Goal: Check status: Check status

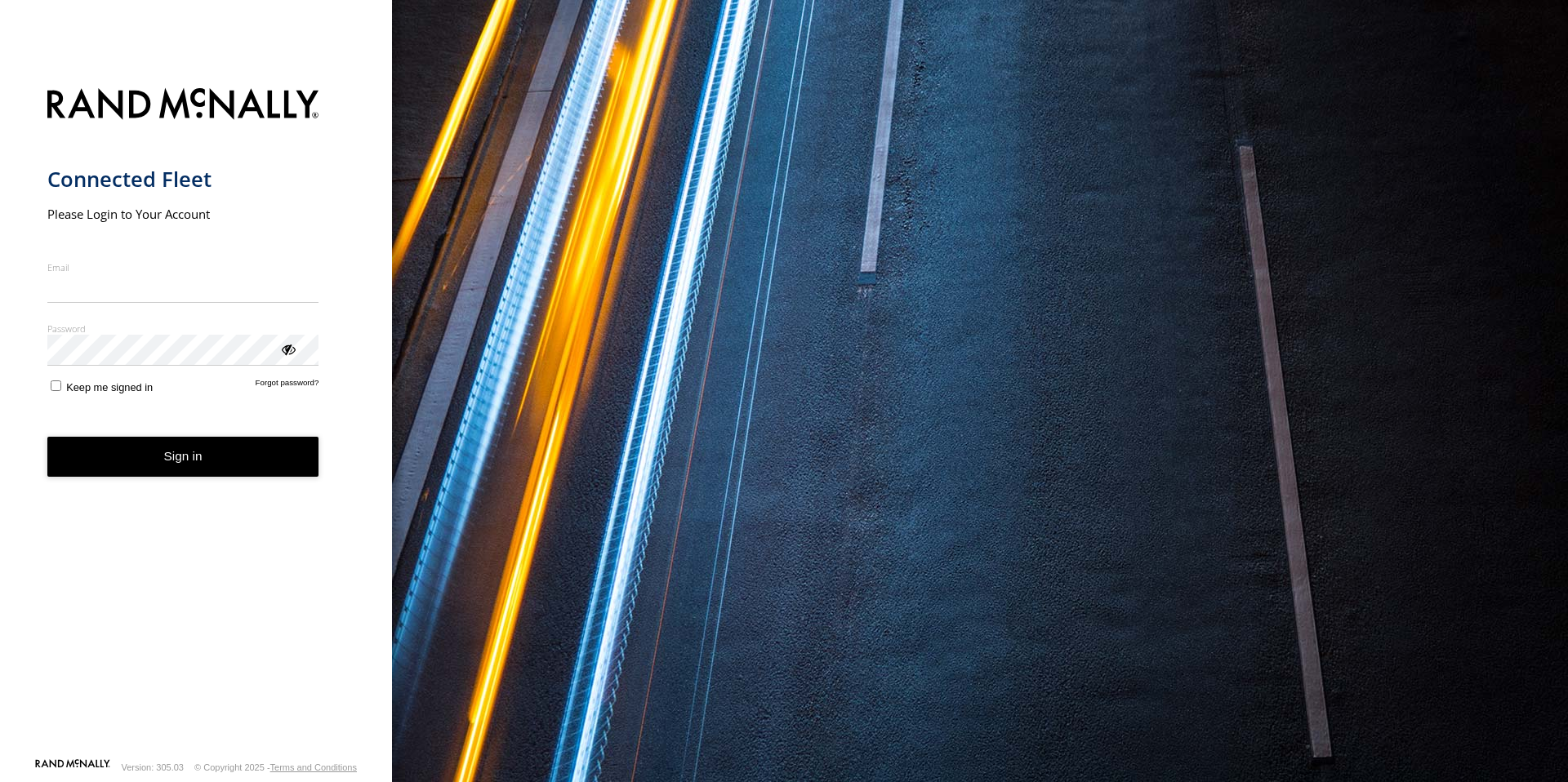
click at [168, 284] on input "Email" at bounding box center [183, 289] width 272 height 29
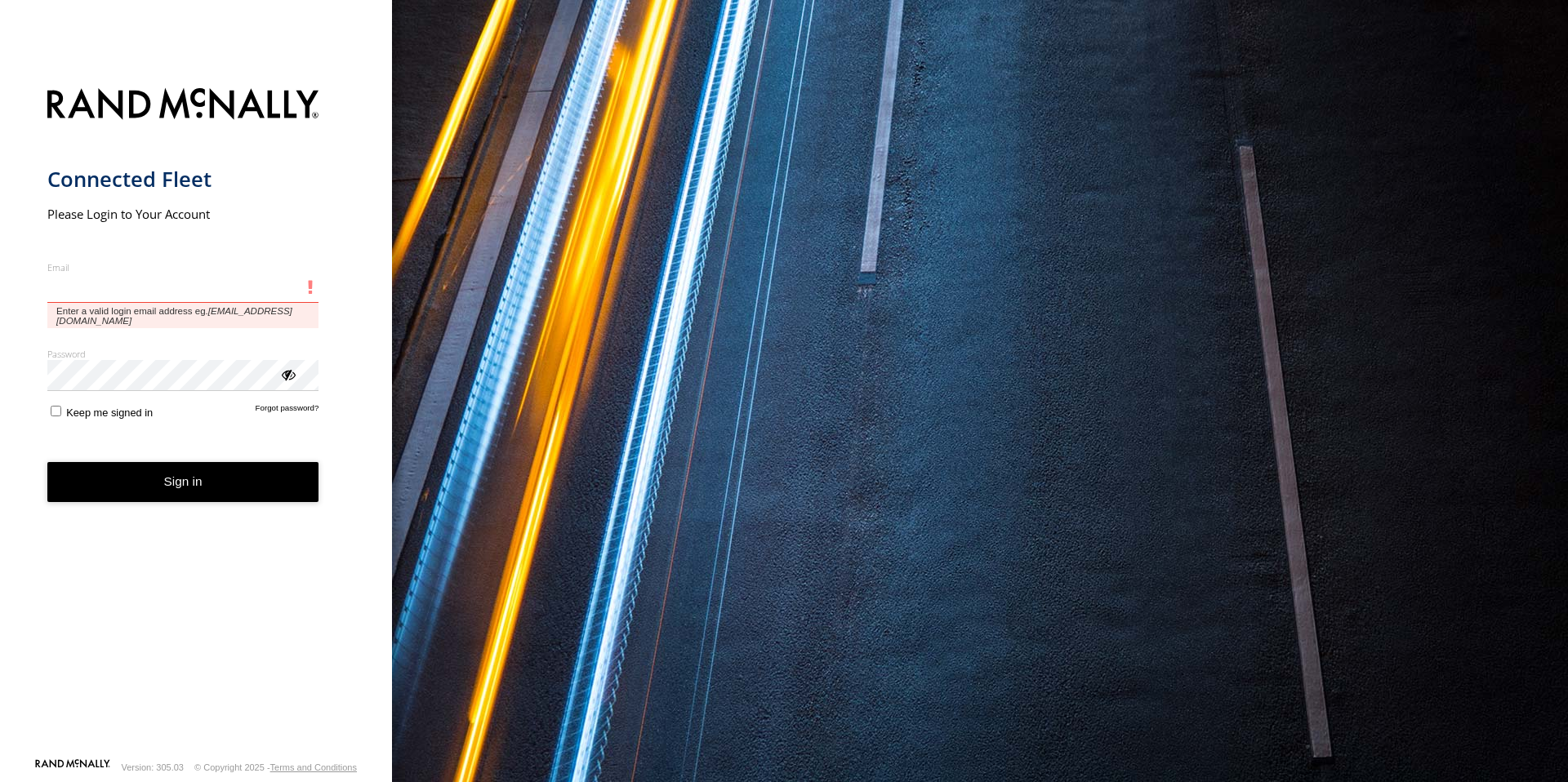
type input "**********"
click at [48, 462] on button "Sign in" at bounding box center [183, 482] width 272 height 40
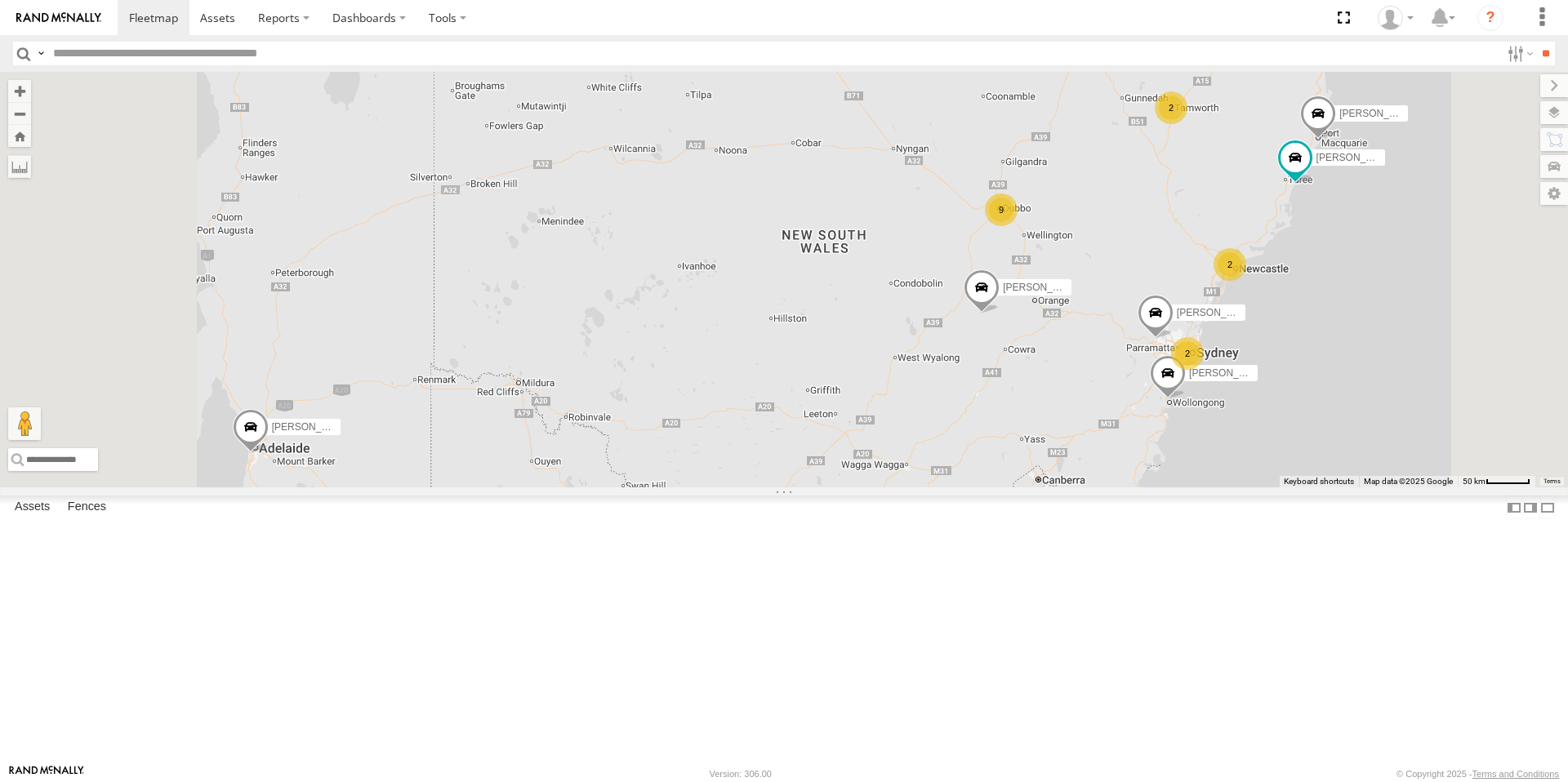
click at [1017, 226] on div "9" at bounding box center [1000, 209] width 32 height 32
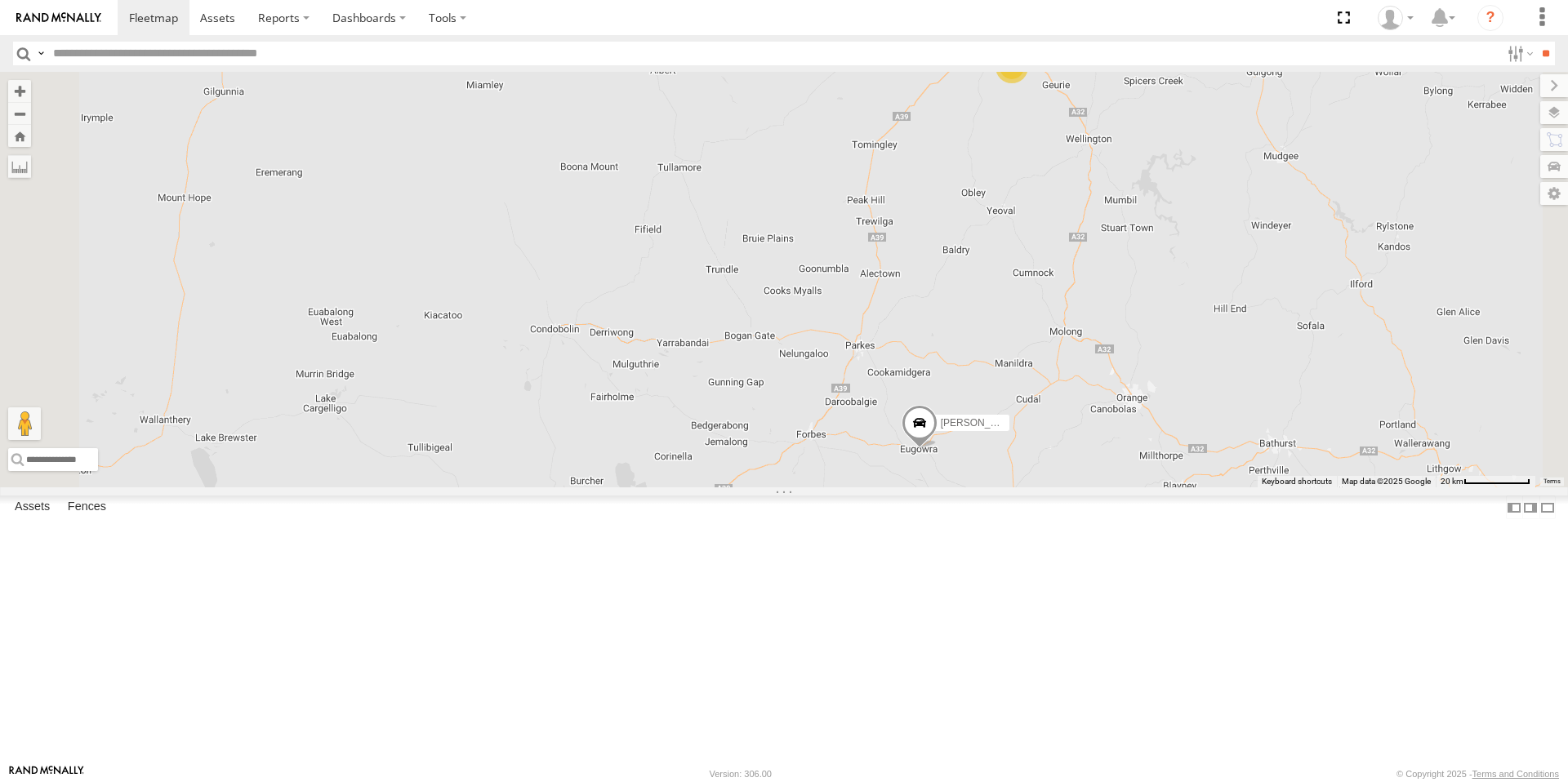
drag, startPoint x: 1188, startPoint y: 605, endPoint x: 1191, endPoint y: 442, distance: 163.0
click at [1194, 429] on div "[PERSON_NAME] [PERSON_NAME] [PERSON_NAME] [PERSON_NAME] [PERSON_NAME] [PERSON_N…" at bounding box center [784, 280] width 1568 height 415
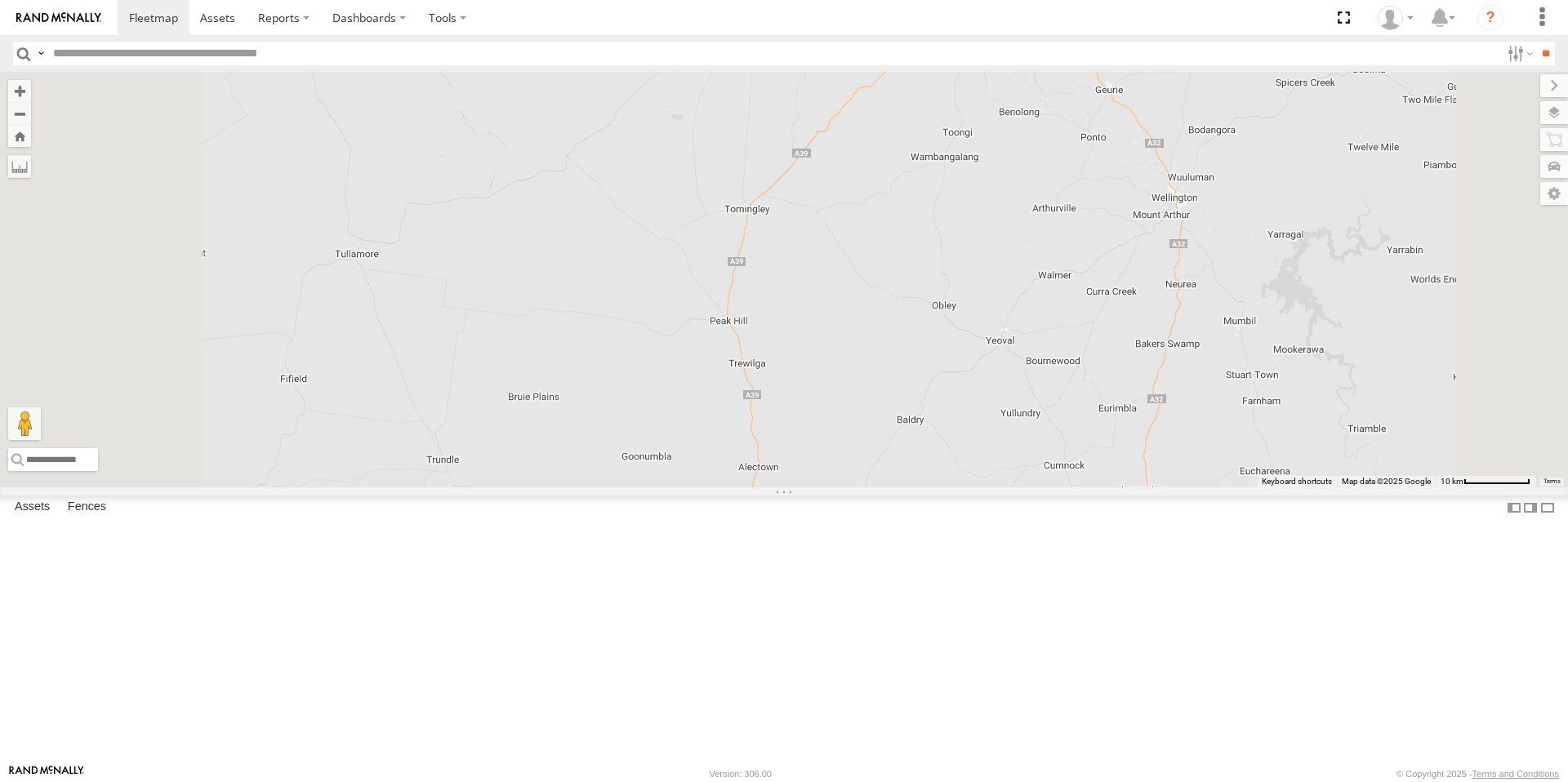
click at [1038, 70] on div "2" at bounding box center [1021, 54] width 32 height 32
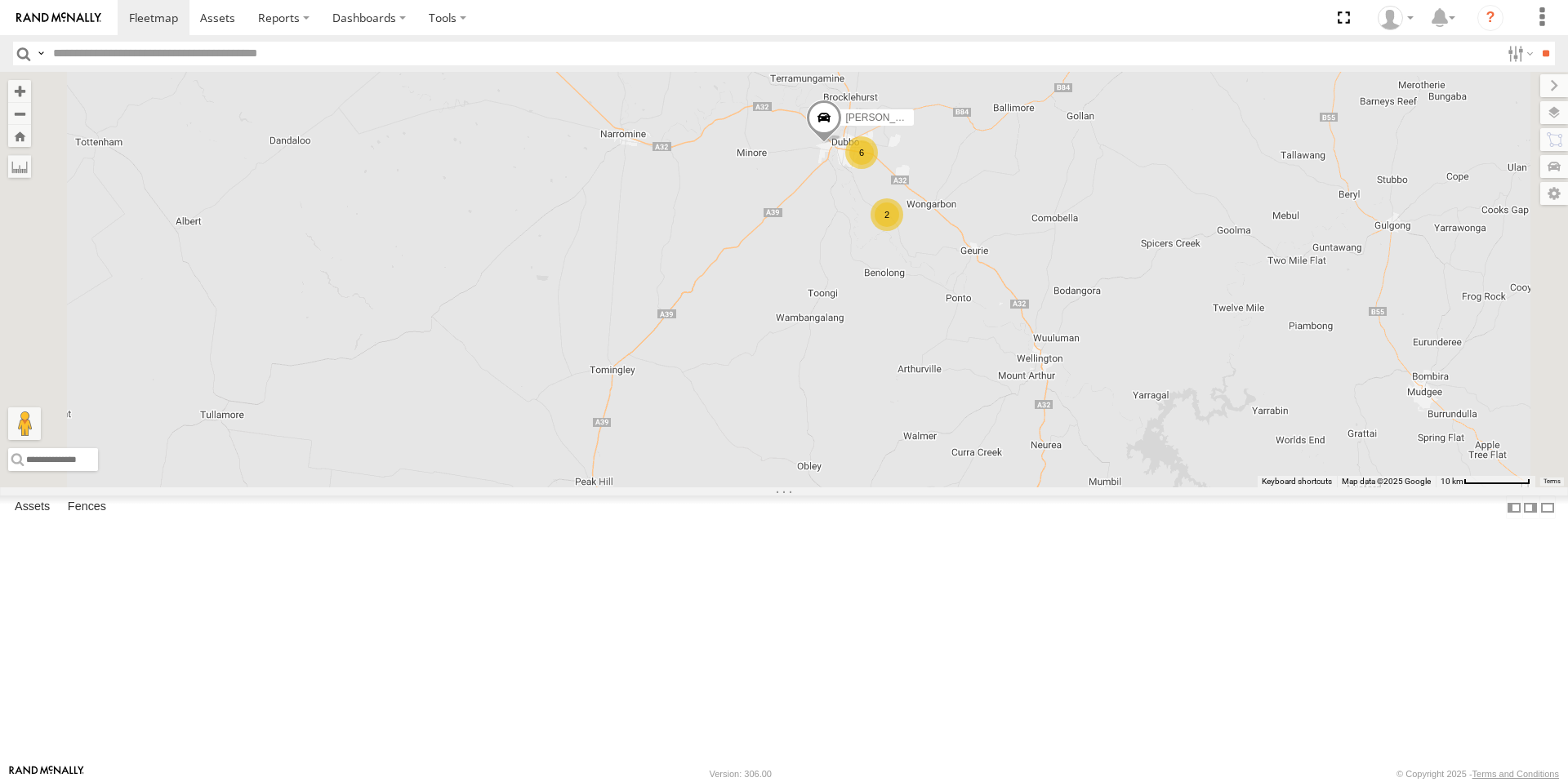
click at [878, 169] on div "6" at bounding box center [861, 152] width 32 height 32
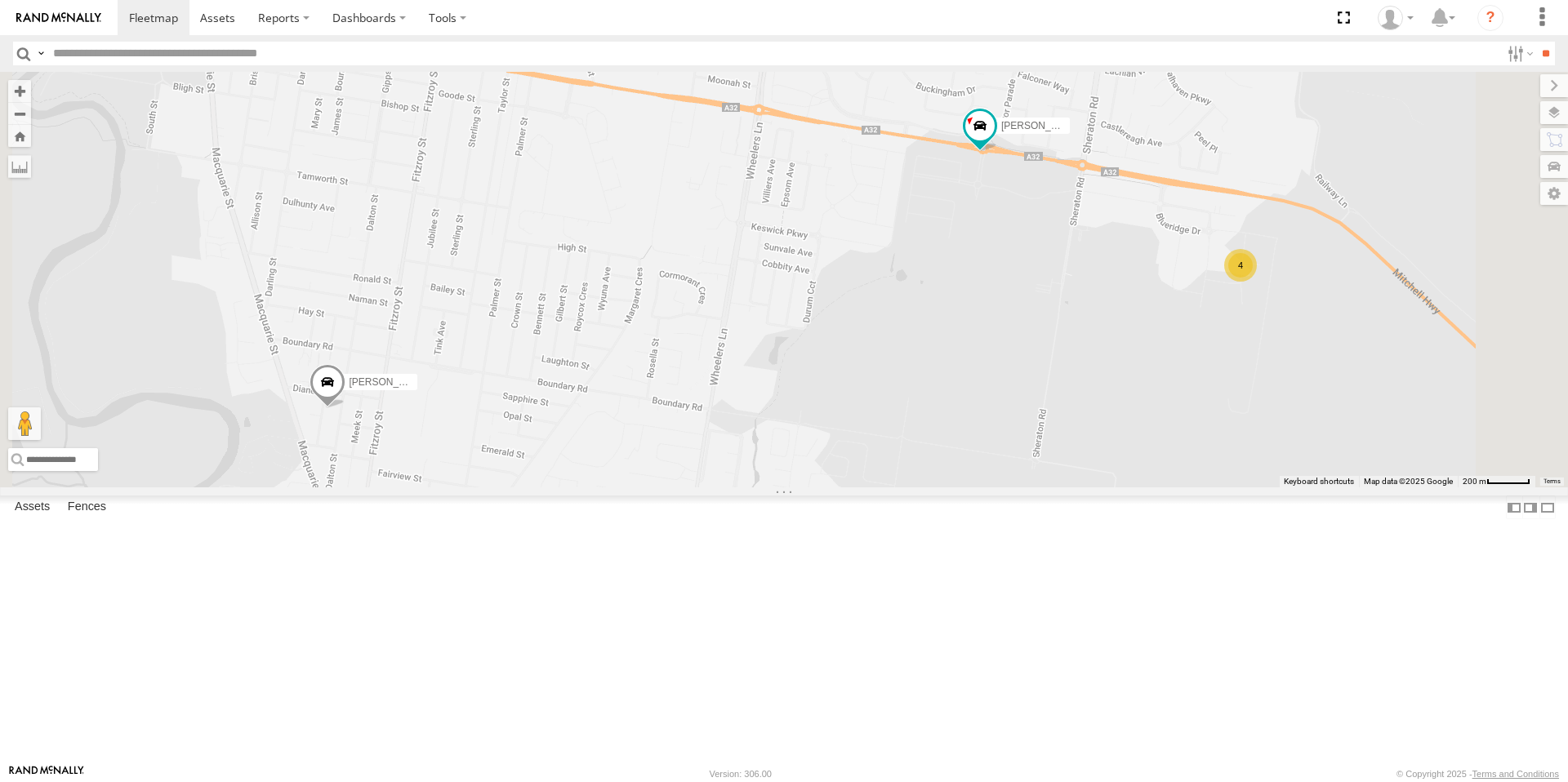
click at [1257, 282] on div "4" at bounding box center [1239, 264] width 32 height 32
